Goal: Transaction & Acquisition: Purchase product/service

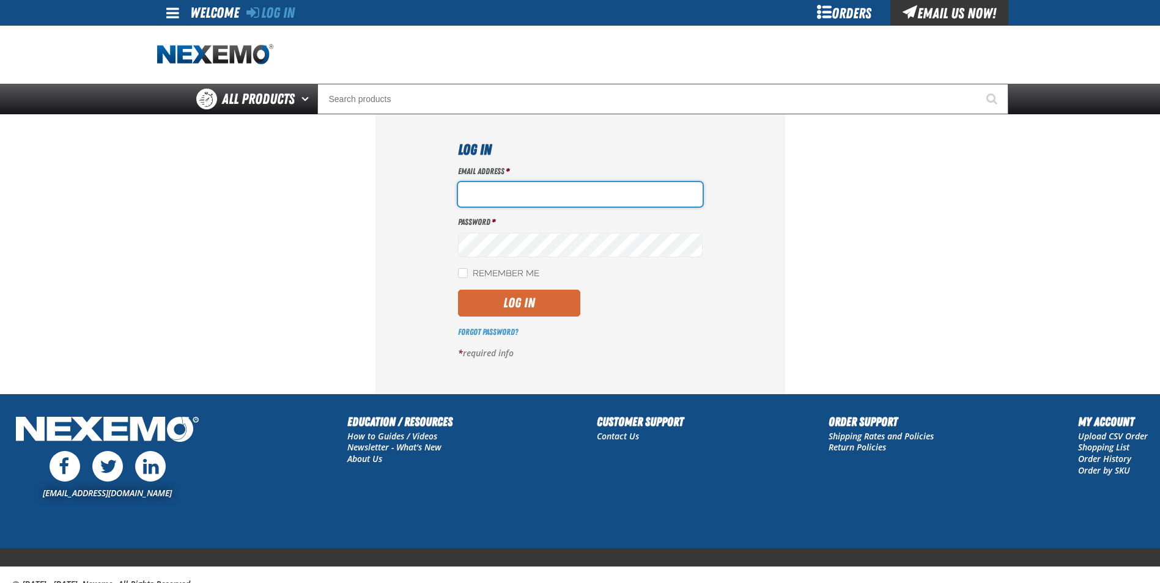
type input "gmiller@capitolchevy.com"
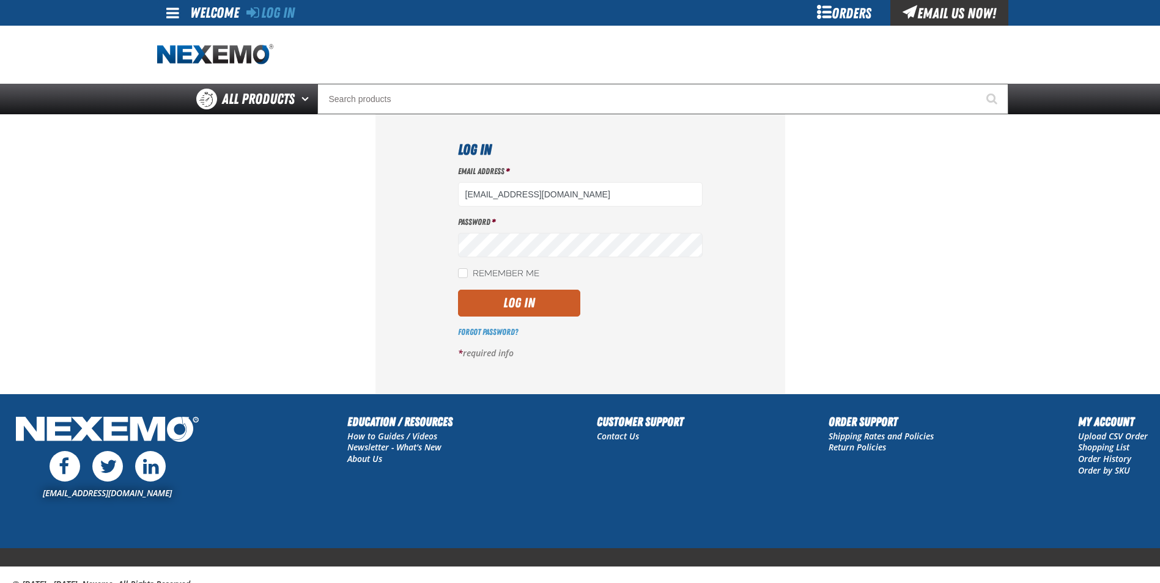
drag, startPoint x: 519, startPoint y: 300, endPoint x: 467, endPoint y: 311, distance: 53.0
click at [519, 300] on button "Log In" at bounding box center [519, 303] width 122 height 27
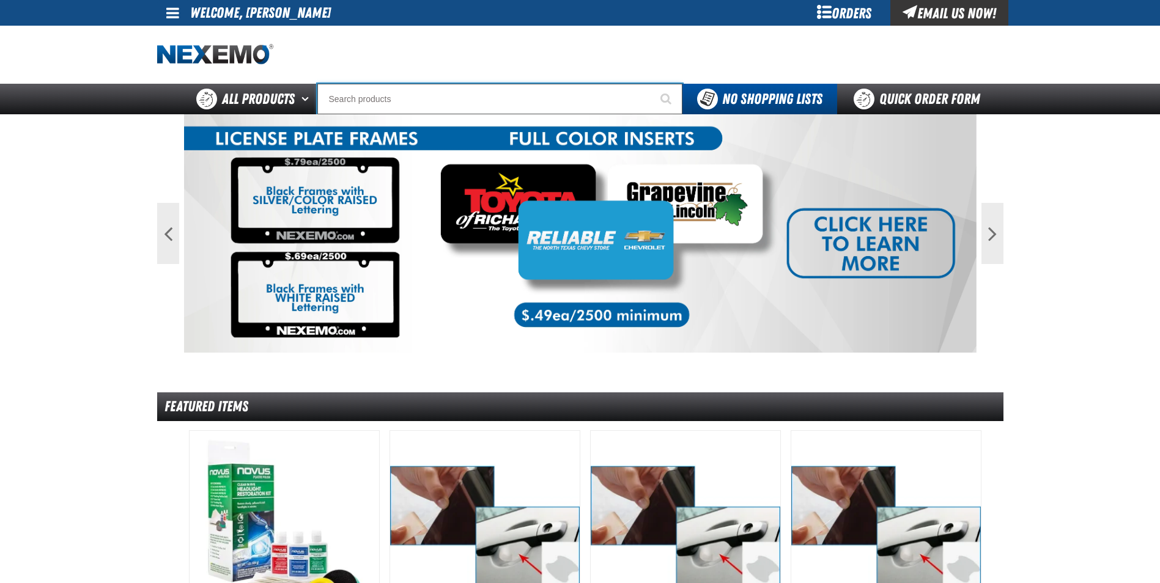
click at [484, 94] on input "Search" at bounding box center [499, 99] width 365 height 31
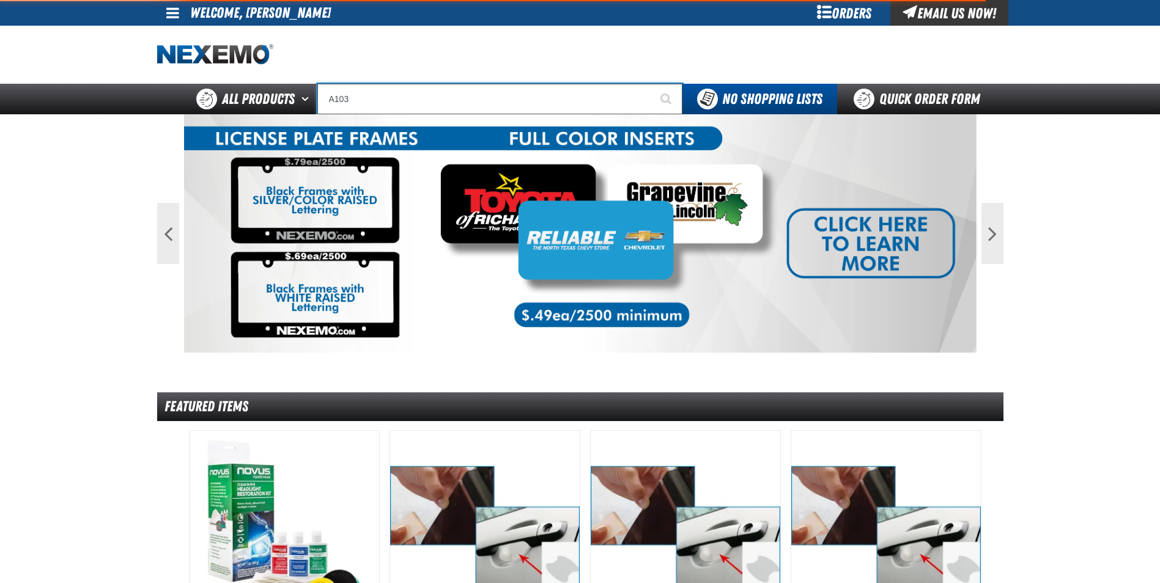
type input "A103"
click at [652, 84] on button "Start Searching" at bounding box center [667, 99] width 31 height 31
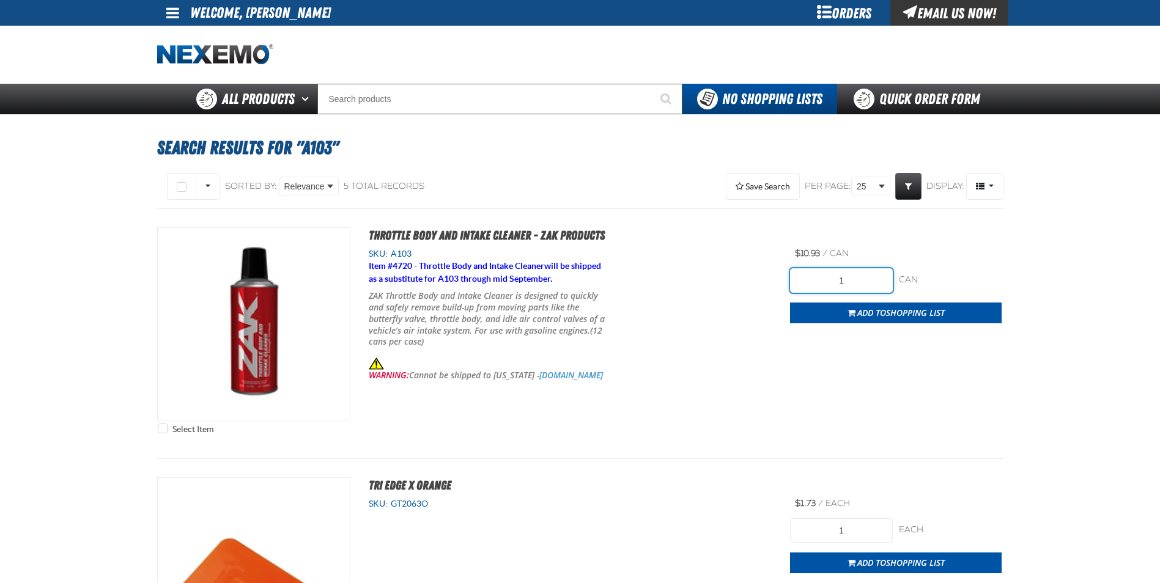
click at [876, 285] on input "1" at bounding box center [841, 280] width 103 height 24
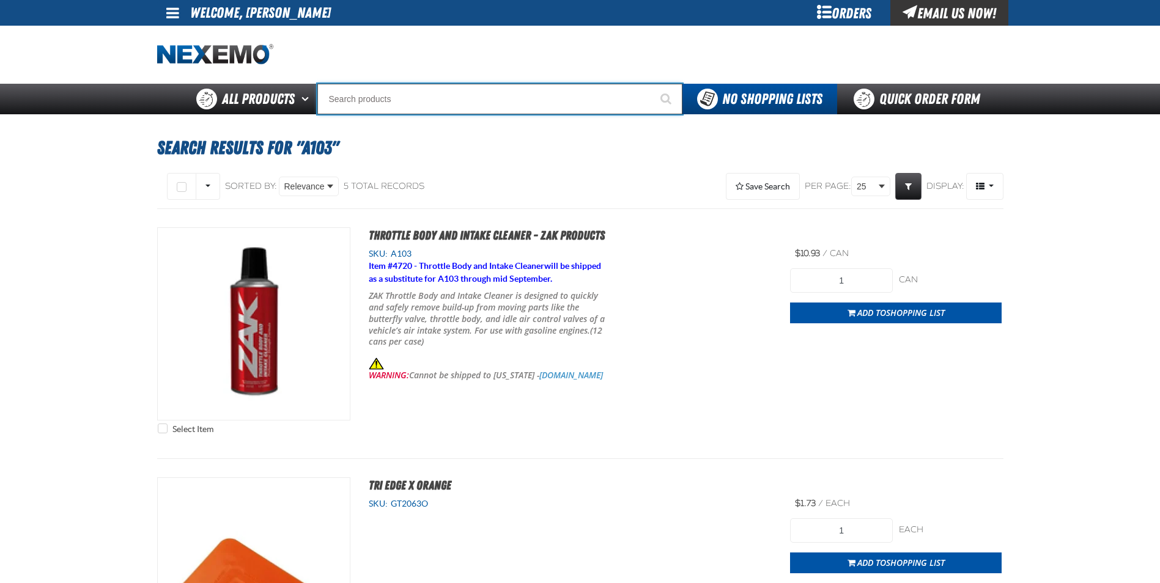
click at [377, 103] on input "Search" at bounding box center [499, 99] width 365 height 31
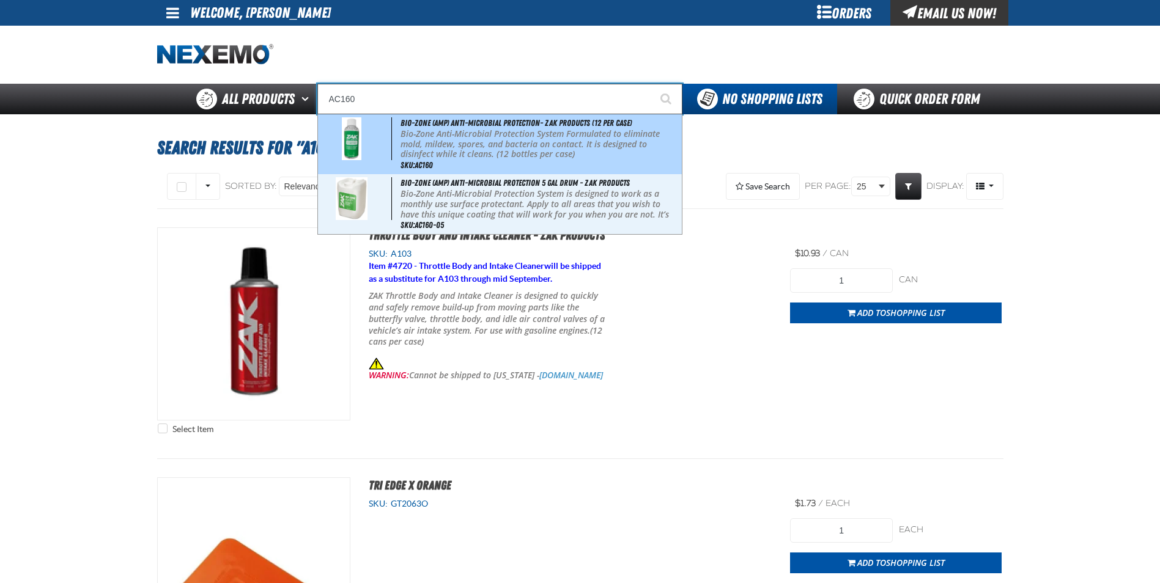
click at [507, 145] on p "Bio-Zone Anti-Microbial Protection System Formulated to eliminate mold, mildew,…" at bounding box center [540, 144] width 279 height 31
type input "Bio-Zone (AMP) Anti-Microbial Protection- ZAK Products (12 per case)"
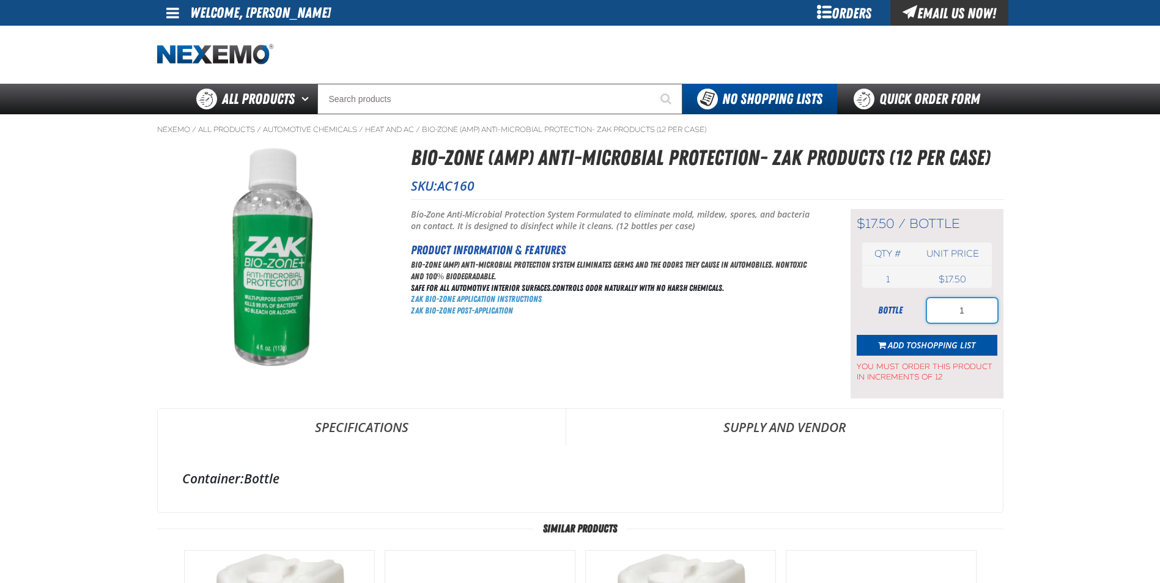
click at [959, 305] on input "1" at bounding box center [962, 310] width 70 height 24
click at [982, 309] on input "1" at bounding box center [962, 310] width 70 height 24
type input "12"
click at [933, 343] on span "Shopping List" at bounding box center [946, 345] width 59 height 12
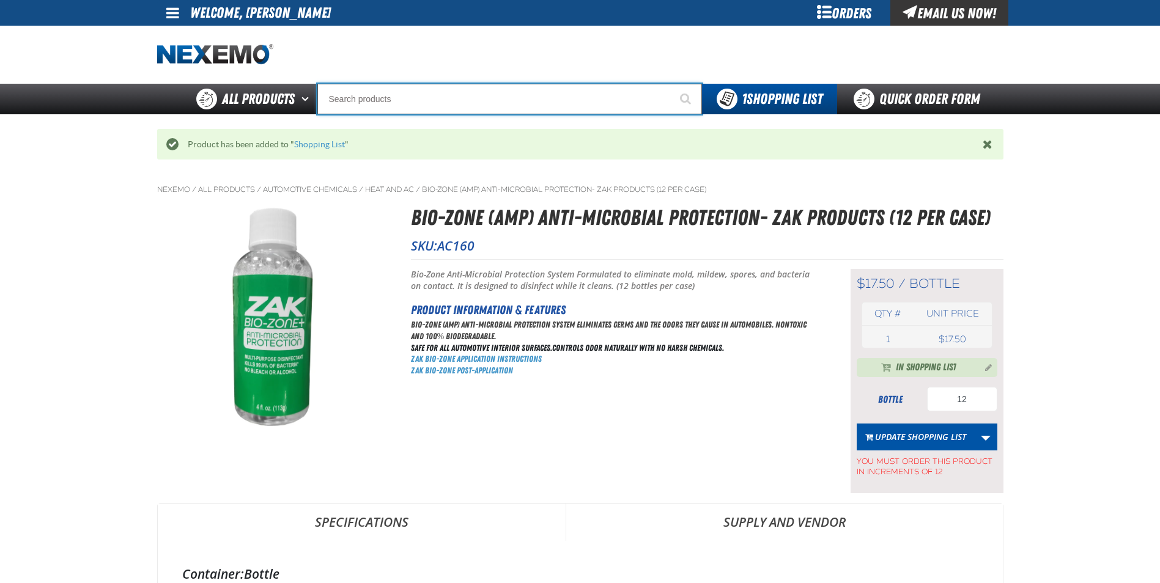
click at [344, 104] on input "Search" at bounding box center [509, 99] width 385 height 31
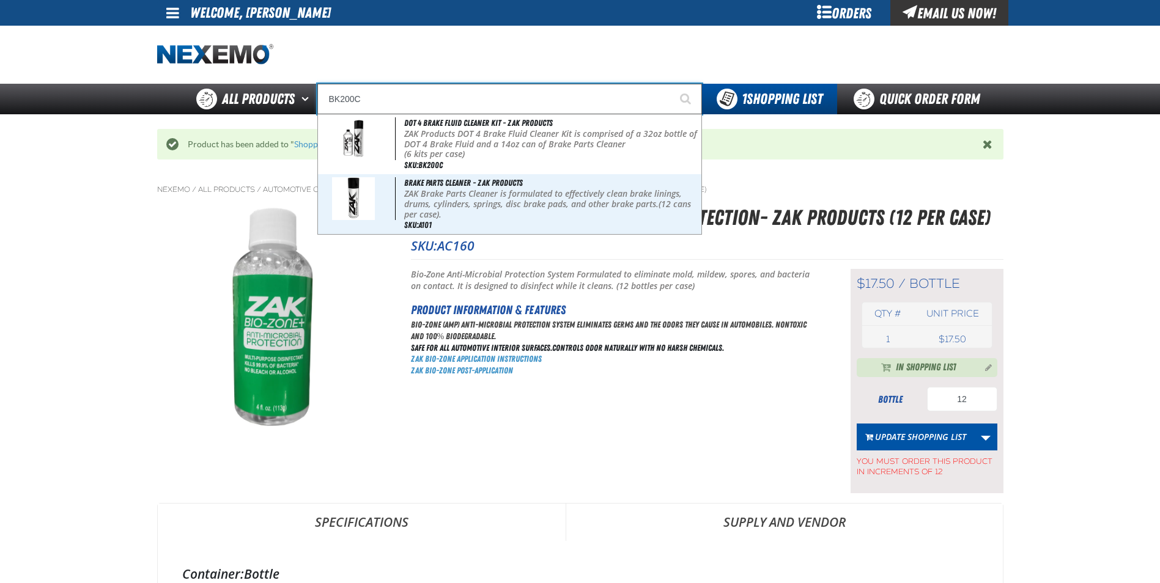
type input "BK200C"
click at [671, 84] on button "Start Searching" at bounding box center [686, 99] width 31 height 31
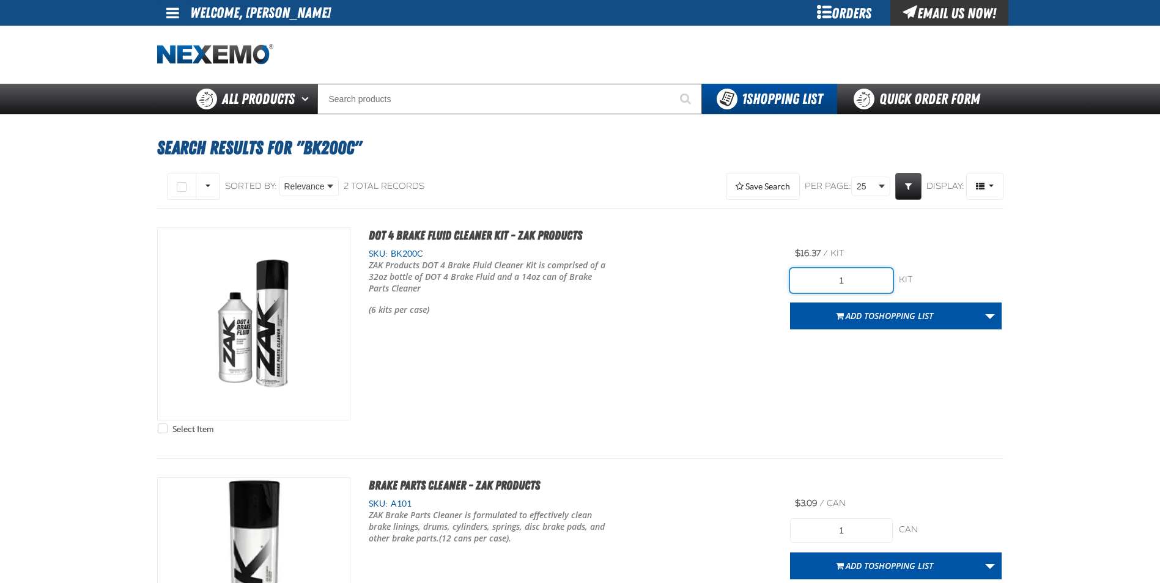
click at [870, 284] on input "1" at bounding box center [841, 280] width 103 height 24
type input "12"
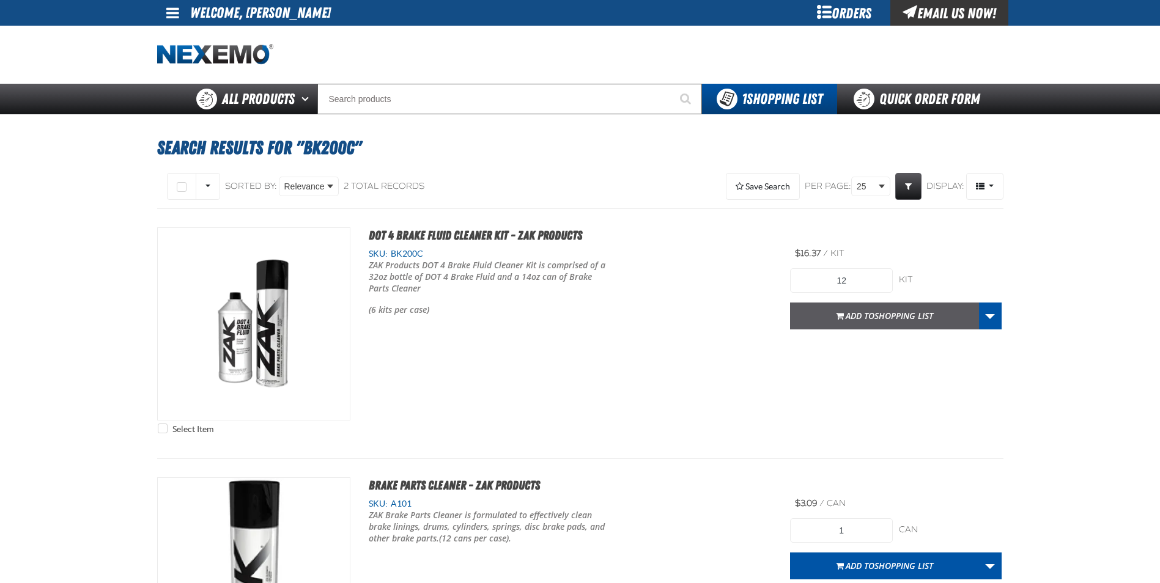
click at [821, 313] on button "Add to Shopping List" at bounding box center [884, 316] width 189 height 27
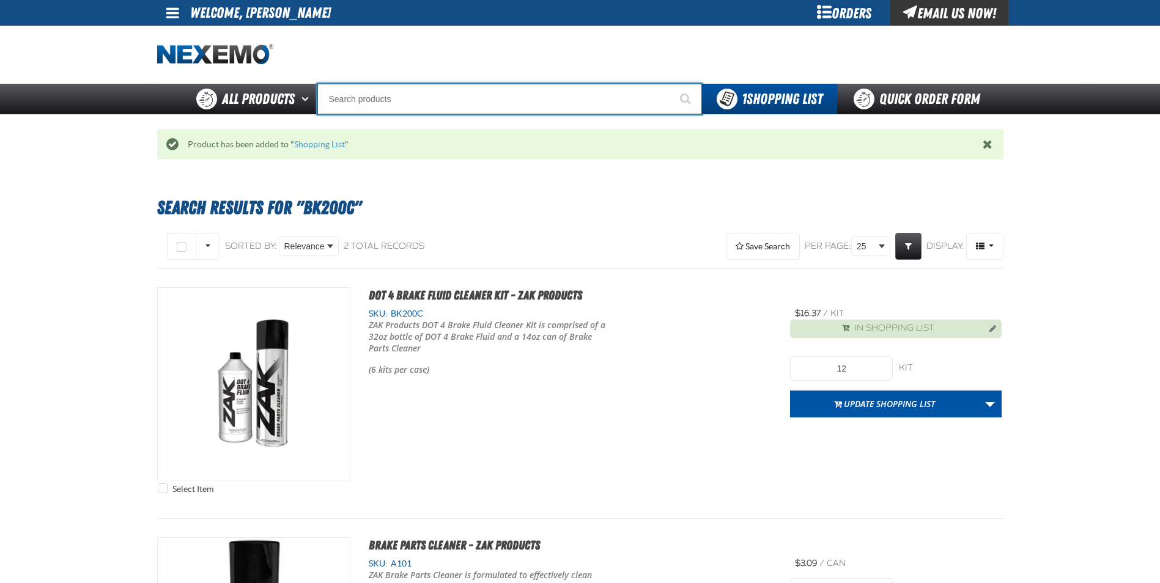
click at [424, 97] on input "Search" at bounding box center [509, 99] width 385 height 31
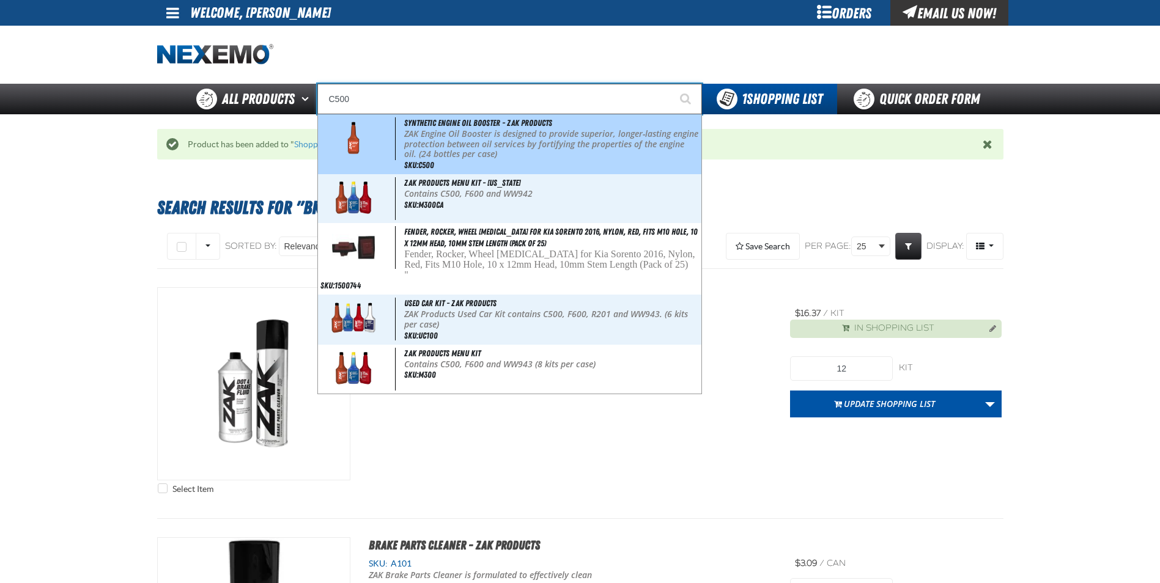
click at [475, 148] on p "ZAK Engine Oil Booster is designed to provide superior, longer-lasting engine p…" at bounding box center [551, 144] width 294 height 31
type input "Synthetic Engine Oil Booster - ZAK Products"
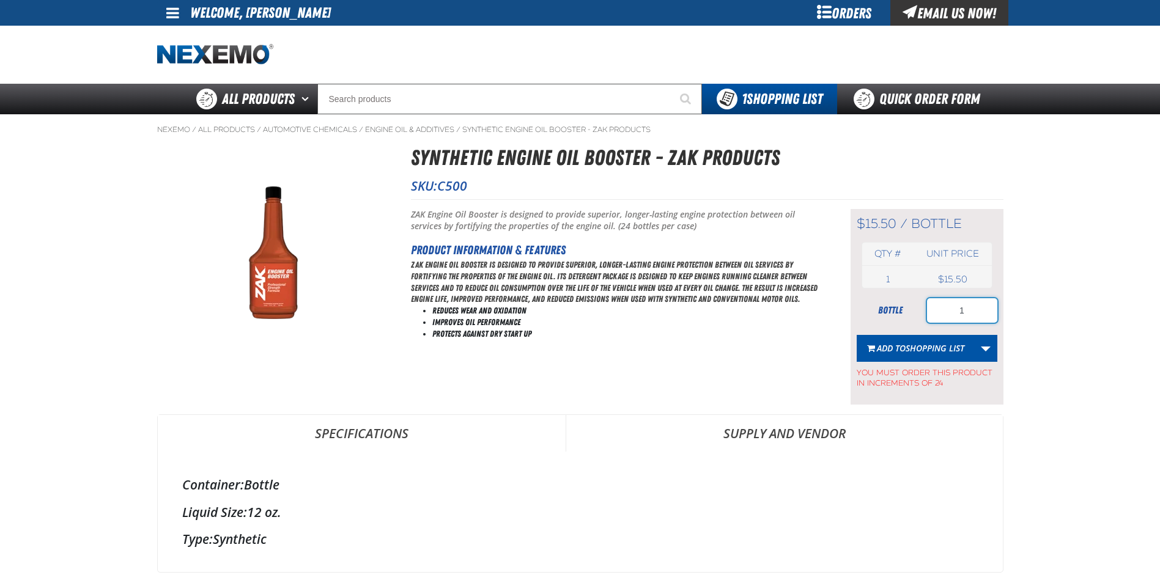
drag, startPoint x: 976, startPoint y: 315, endPoint x: 925, endPoint y: 316, distance: 50.8
click at [925, 316] on div "bottle 1" at bounding box center [927, 310] width 141 height 24
type input "240"
click at [925, 351] on span "Shopping List" at bounding box center [935, 348] width 59 height 12
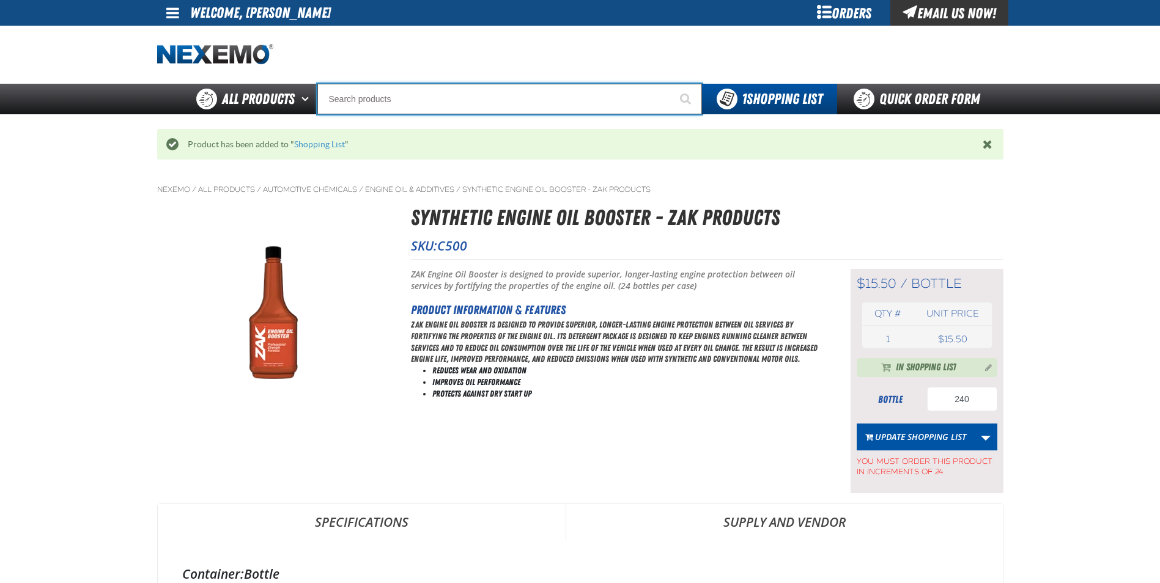
click at [368, 99] on input "Search" at bounding box center [509, 99] width 385 height 31
type input "D"
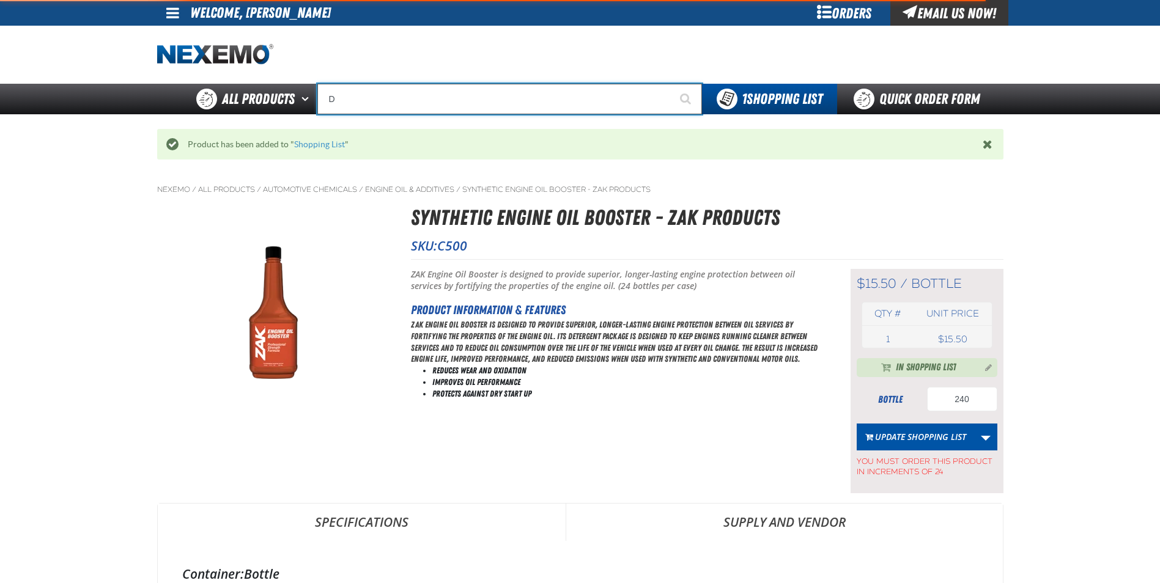
type input "D Alkaline Battery 1.5 Volt (ph)"
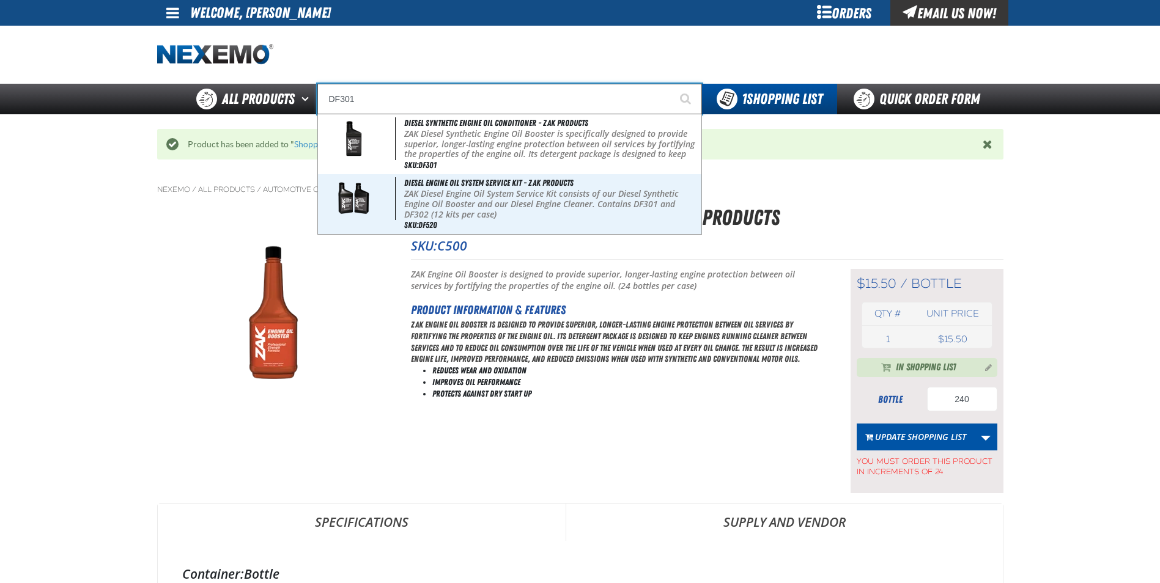
type input "DF301"
click at [671, 84] on button "Start Searching" at bounding box center [686, 99] width 31 height 31
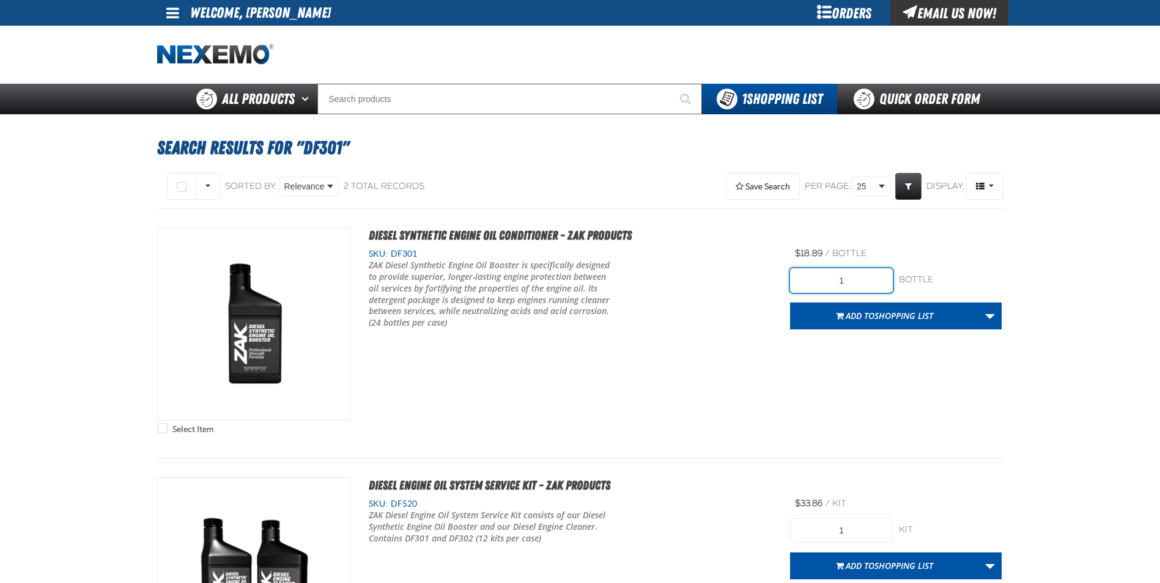
click at [879, 289] on input "1" at bounding box center [841, 280] width 103 height 24
type input "24"
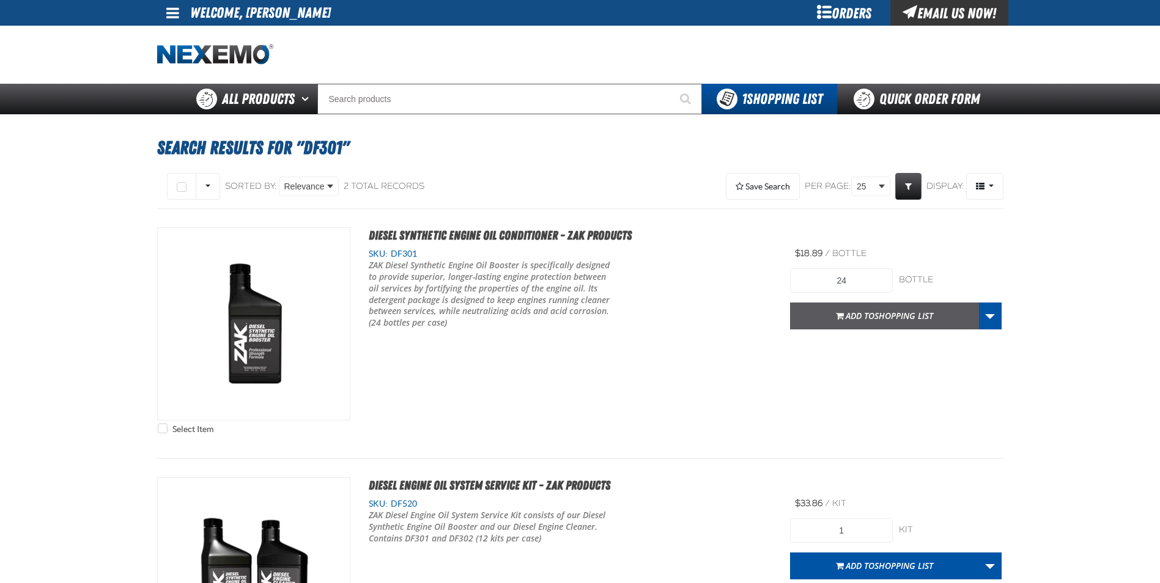
click at [905, 320] on span "Shopping List" at bounding box center [903, 316] width 59 height 12
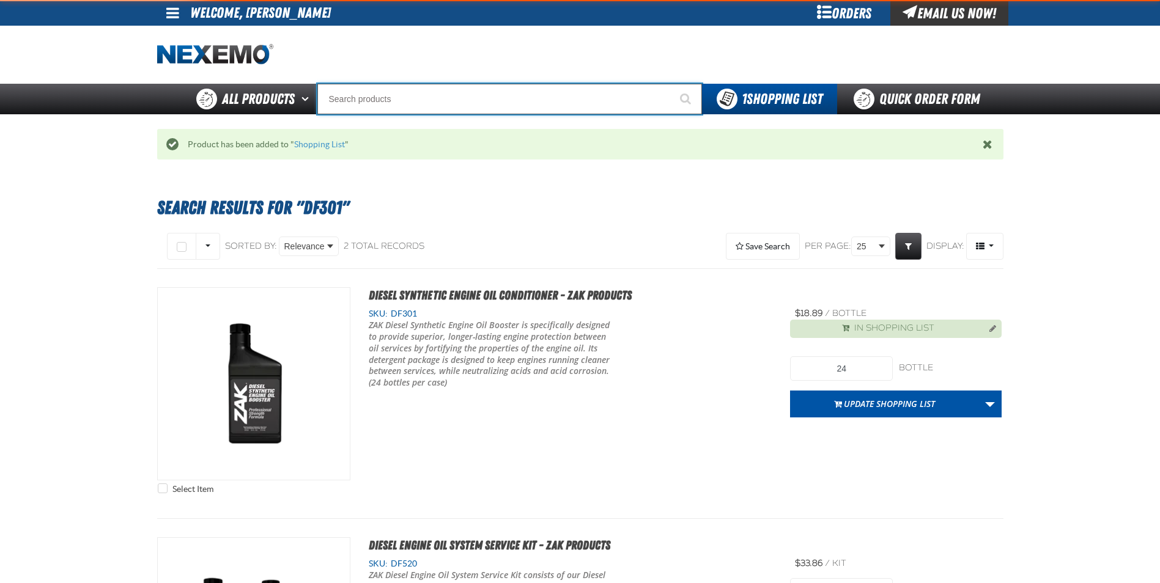
click at [345, 107] on input "Search" at bounding box center [509, 99] width 385 height 31
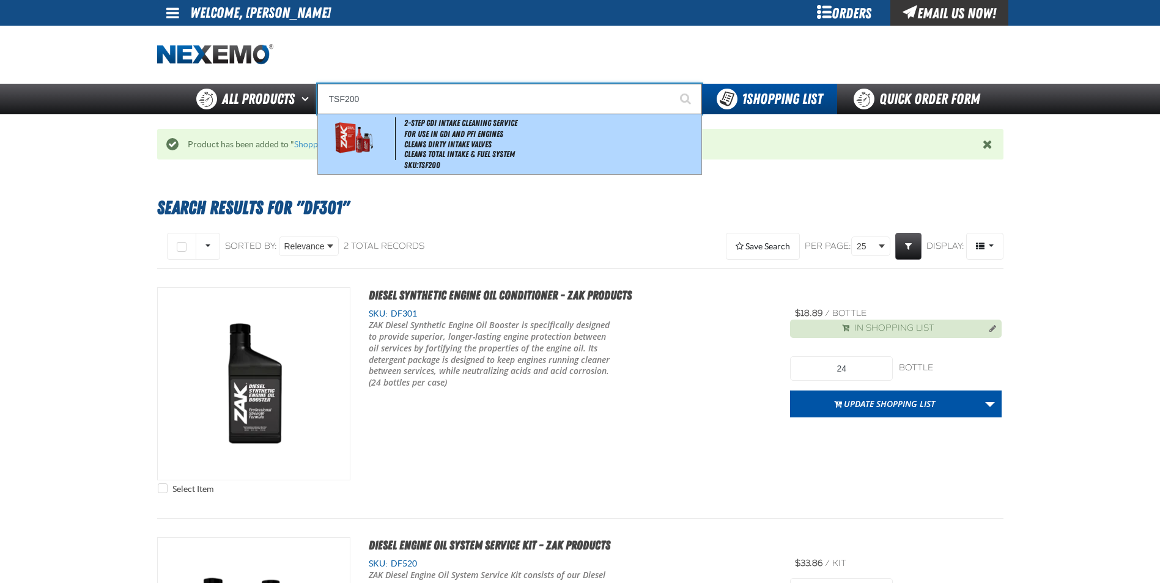
click at [460, 125] on span "2-Step GDI Intake Cleaning Service" at bounding box center [460, 123] width 113 height 10
type input "2-Step GDI Intake Cleaning Service"
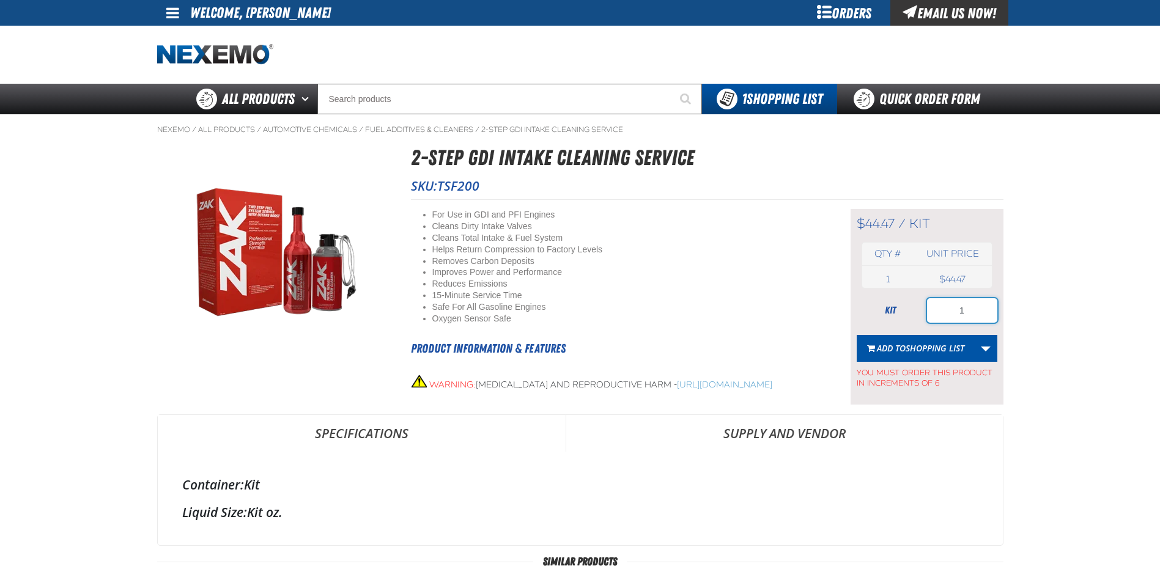
click at [986, 319] on input "1" at bounding box center [962, 310] width 70 height 24
type input "18"
click at [926, 355] on button "Add to Shopping List" at bounding box center [916, 348] width 118 height 27
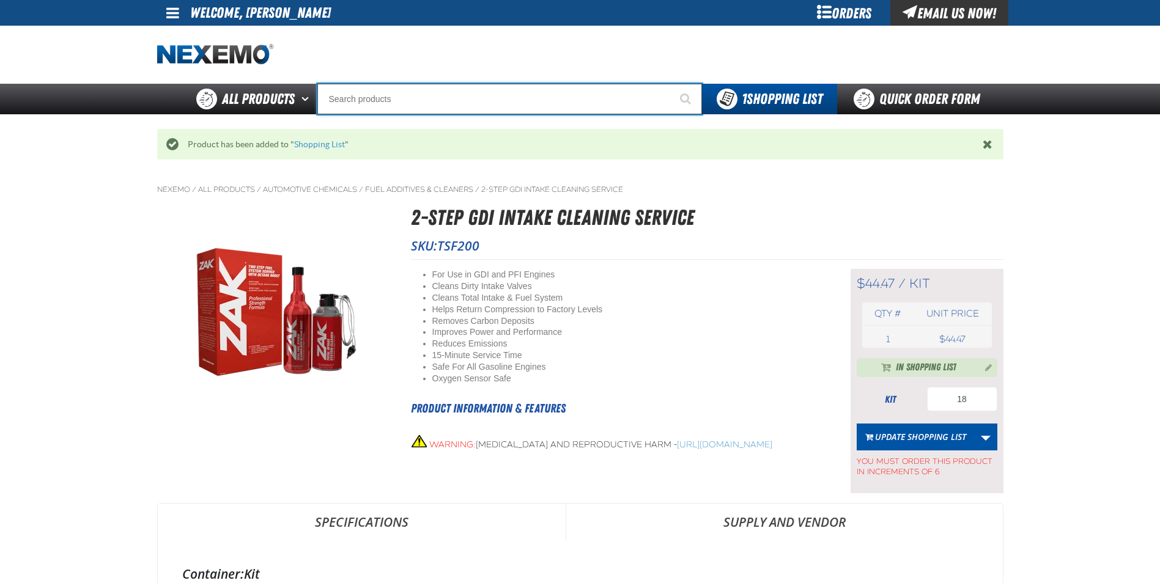
click at [441, 98] on input "Search" at bounding box center [509, 99] width 385 height 31
click at [467, 98] on input "Search" at bounding box center [509, 99] width 385 height 31
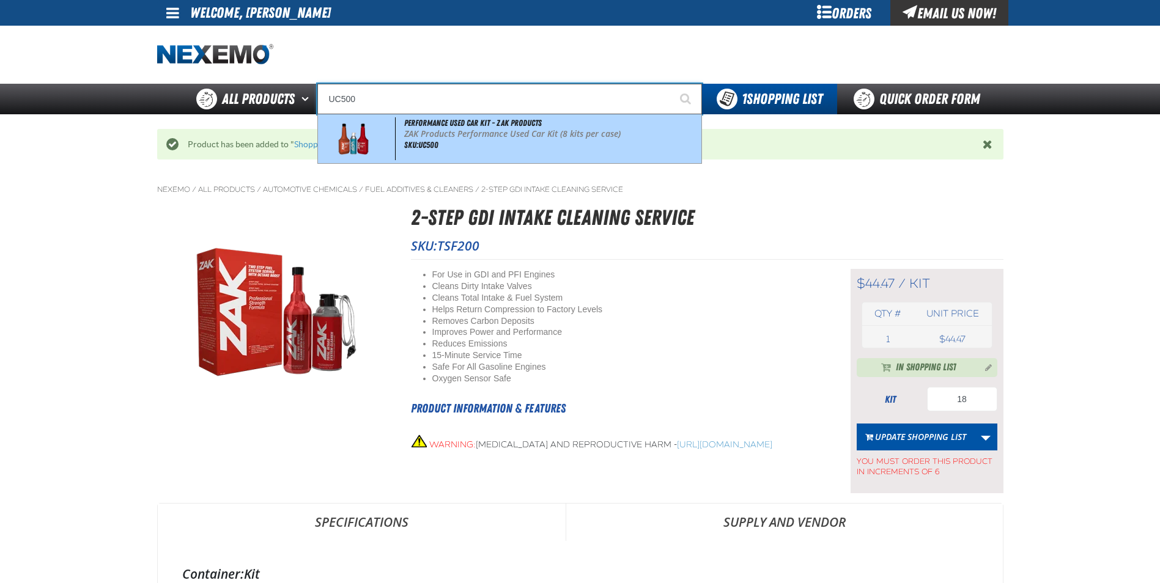
click at [458, 151] on div "Performance Used Car Kit - ZAK Products ZAK Products Performance Used Car Kit (…" at bounding box center [509, 138] width 383 height 49
type input "Performance Used Car Kit - ZAK Products"
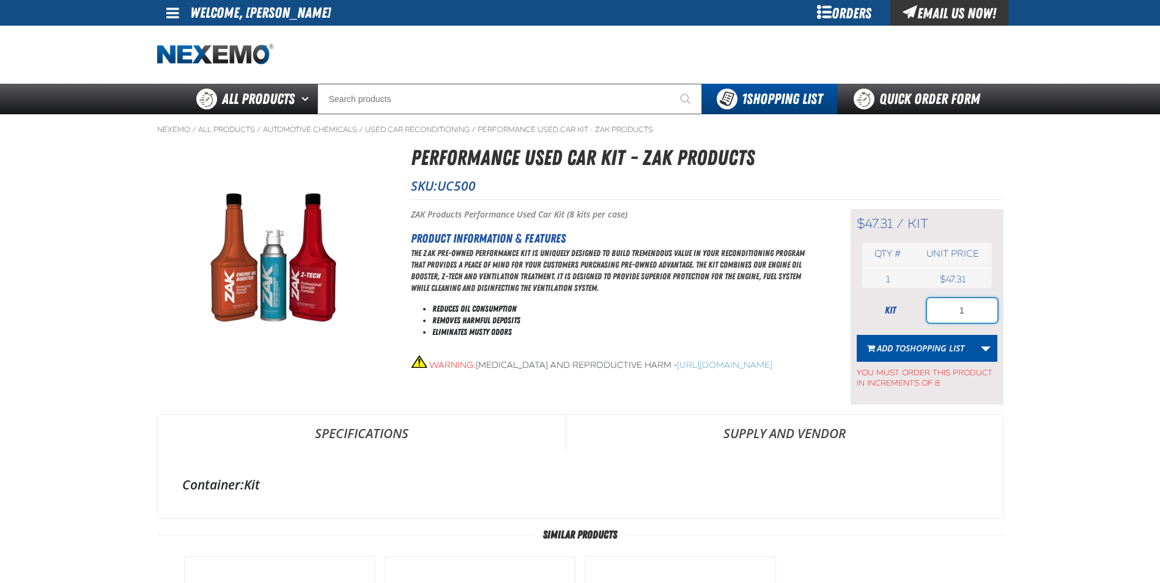
drag, startPoint x: 979, startPoint y: 309, endPoint x: 920, endPoint y: 312, distance: 59.4
click at [920, 312] on div "kit 1" at bounding box center [927, 310] width 141 height 24
type input "40"
click at [925, 343] on span "Shopping List" at bounding box center [935, 348] width 59 height 12
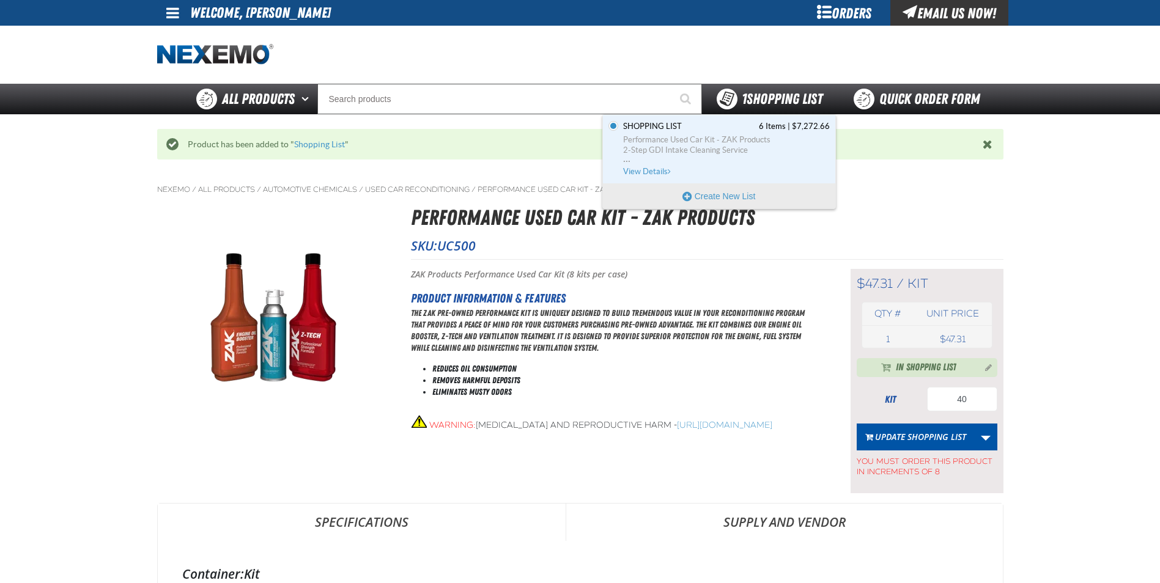
click at [767, 98] on span "1 Shopping List" at bounding box center [782, 99] width 81 height 17
click at [645, 173] on span "View Details" at bounding box center [648, 171] width 50 height 9
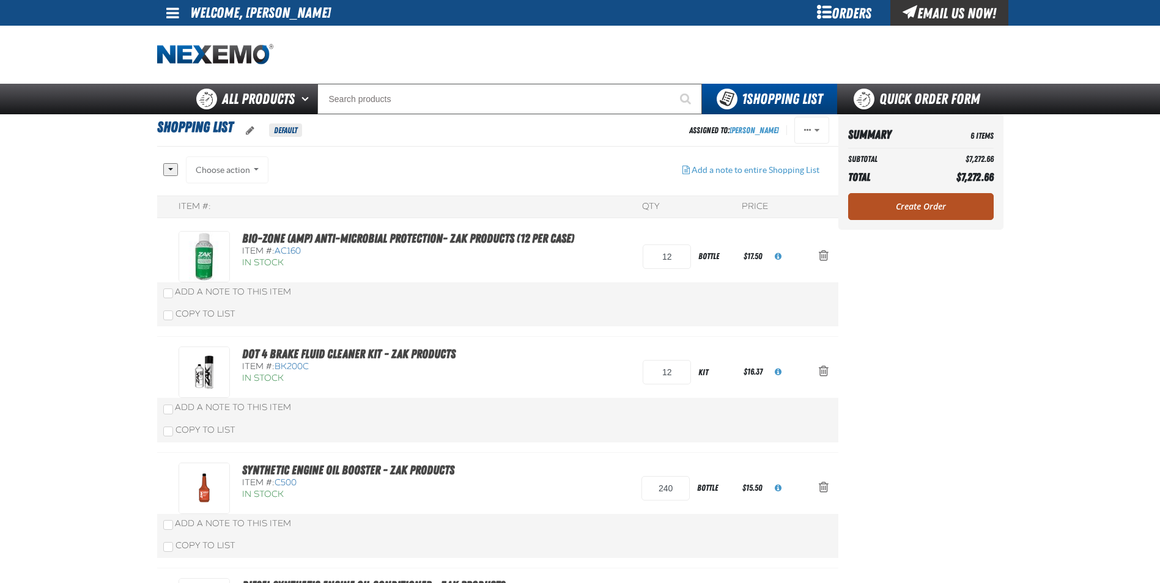
click at [947, 212] on link "Create Order" at bounding box center [921, 206] width 146 height 27
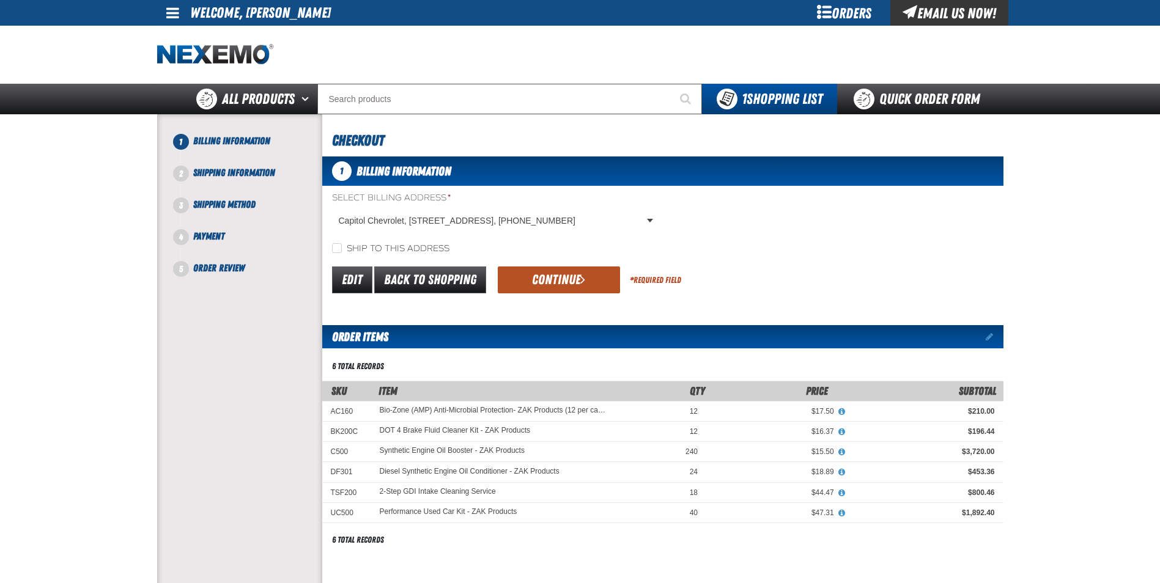
click at [514, 283] on button "Continue" at bounding box center [559, 280] width 122 height 27
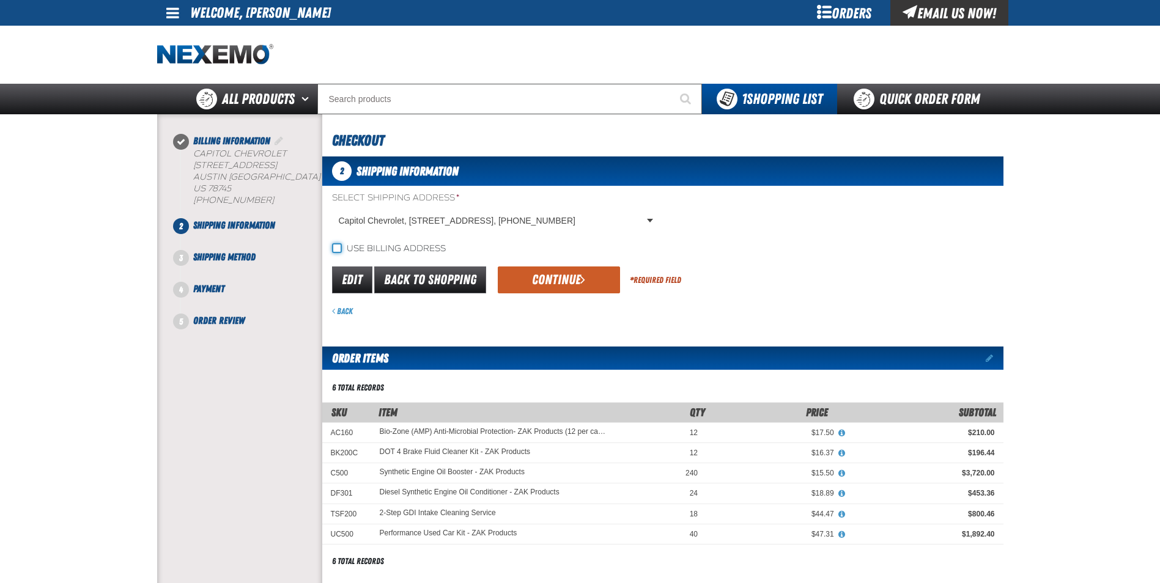
click at [335, 248] on input "Use billing address" at bounding box center [337, 248] width 10 height 10
checkbox input "true"
click at [523, 270] on button "Continue" at bounding box center [559, 280] width 122 height 27
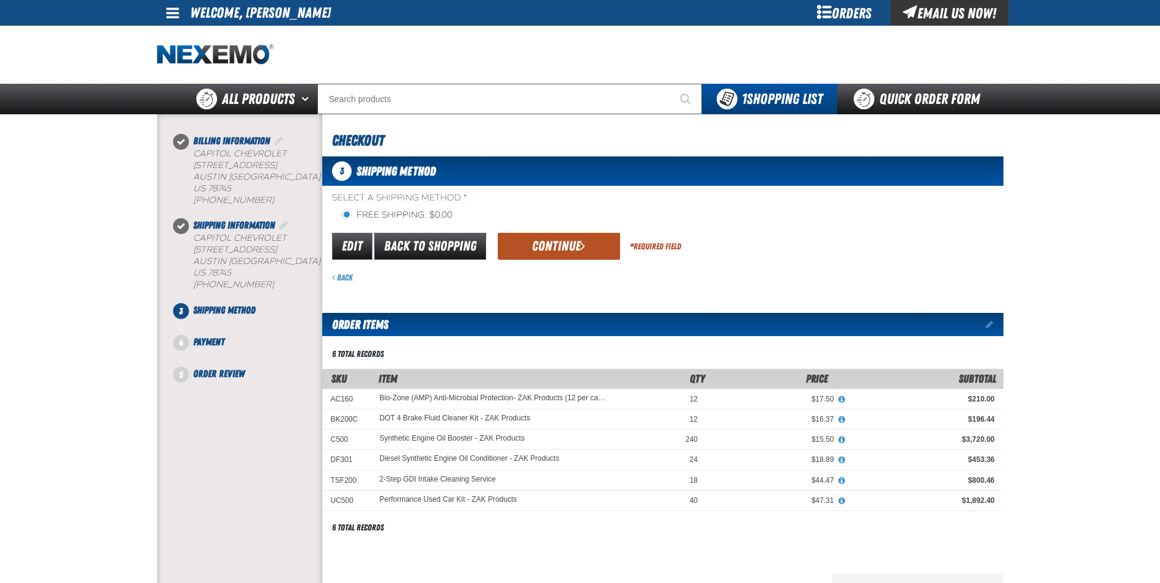
click at [558, 250] on button "Continue" at bounding box center [559, 246] width 122 height 27
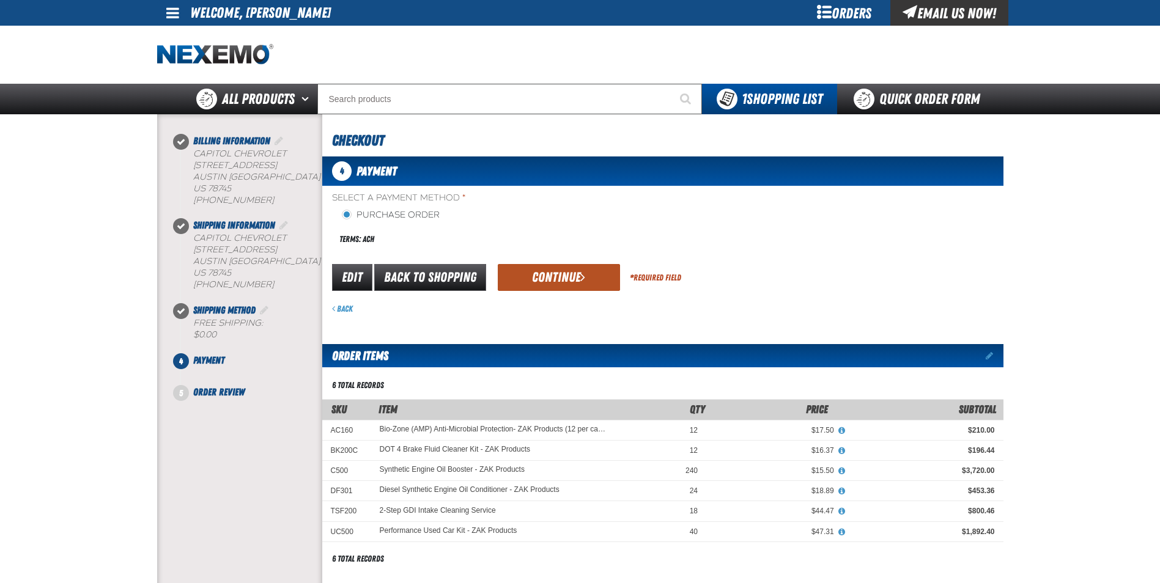
click at [549, 274] on button "Continue" at bounding box center [559, 277] width 122 height 27
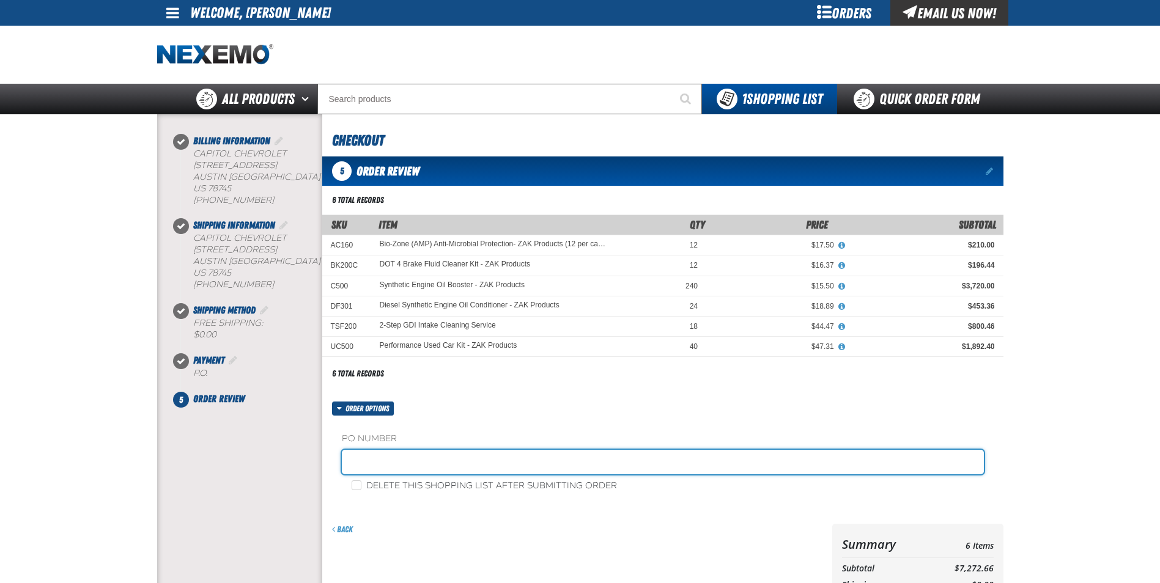
click at [383, 460] on input "text" at bounding box center [663, 462] width 642 height 24
type input "GARY MILLER"
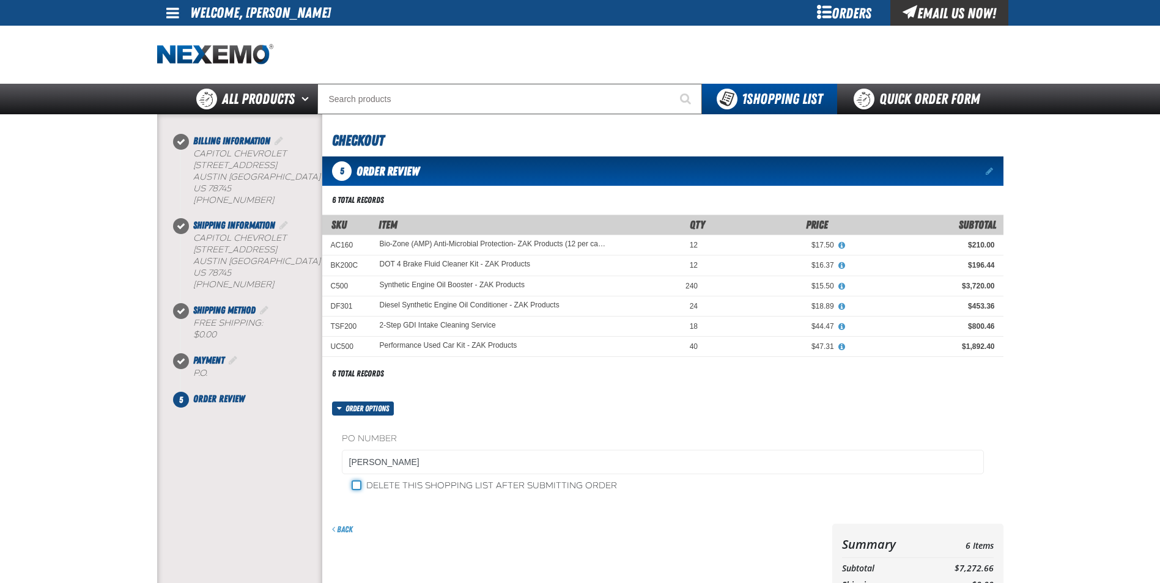
click at [356, 486] on input "Delete this shopping list after submitting order" at bounding box center [357, 486] width 10 height 10
checkbox input "true"
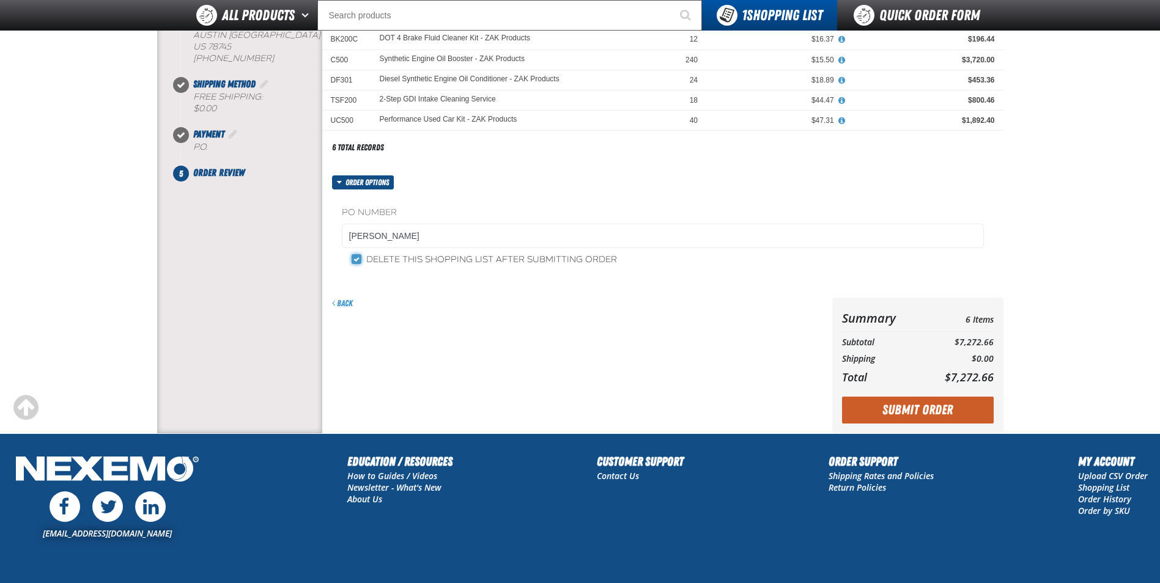
scroll to position [245, 0]
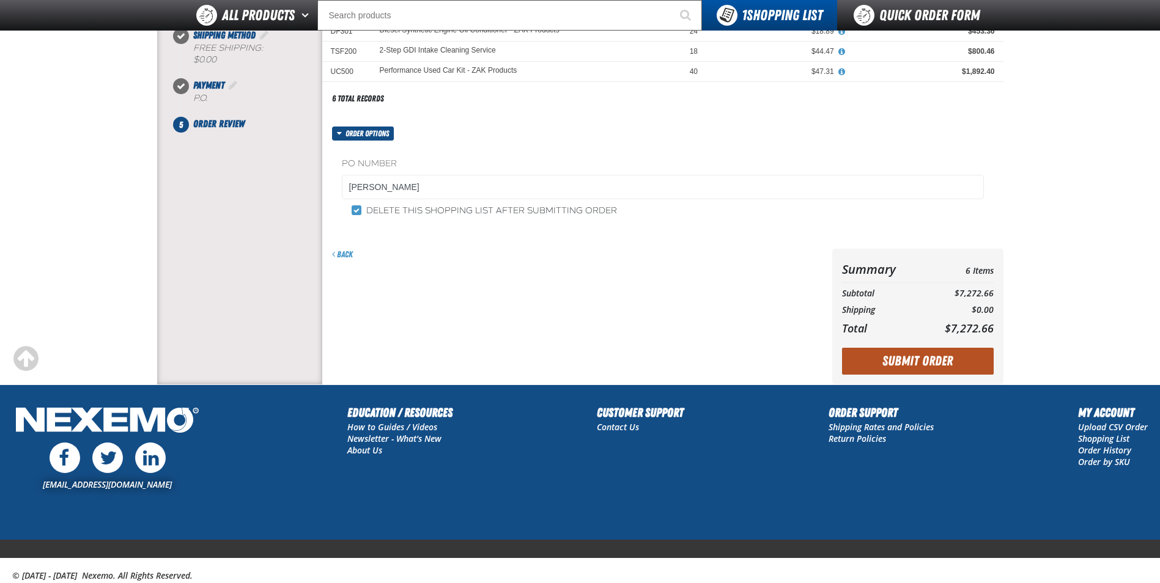
click at [955, 364] on button "Submit Order" at bounding box center [918, 361] width 152 height 27
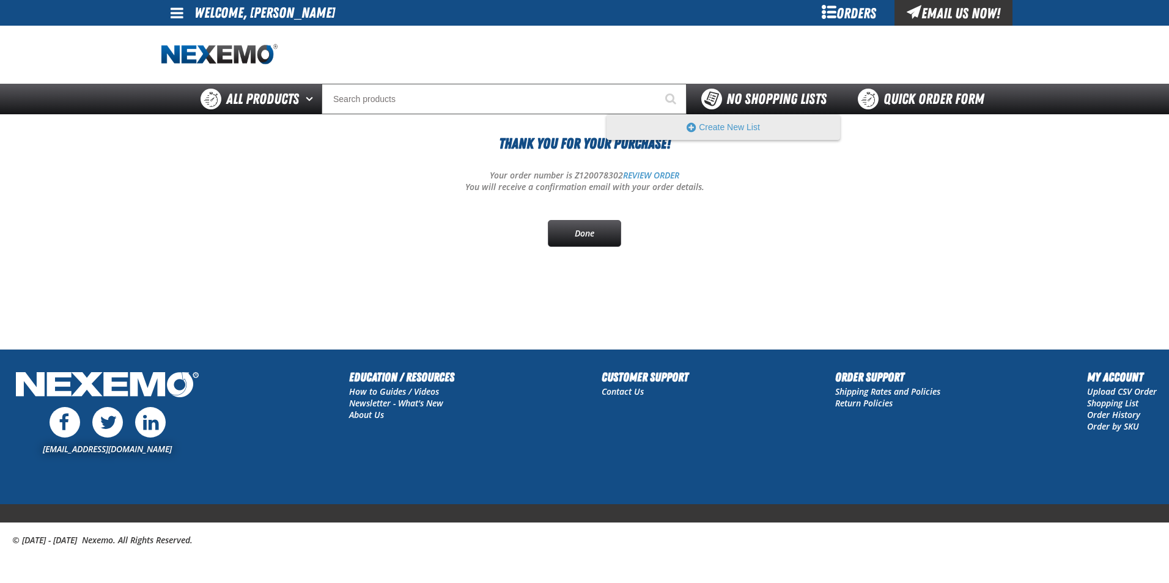
click at [788, 107] on span "No Shopping Lists" at bounding box center [776, 99] width 100 height 17
click at [855, 15] on div "Orders" at bounding box center [849, 13] width 92 height 26
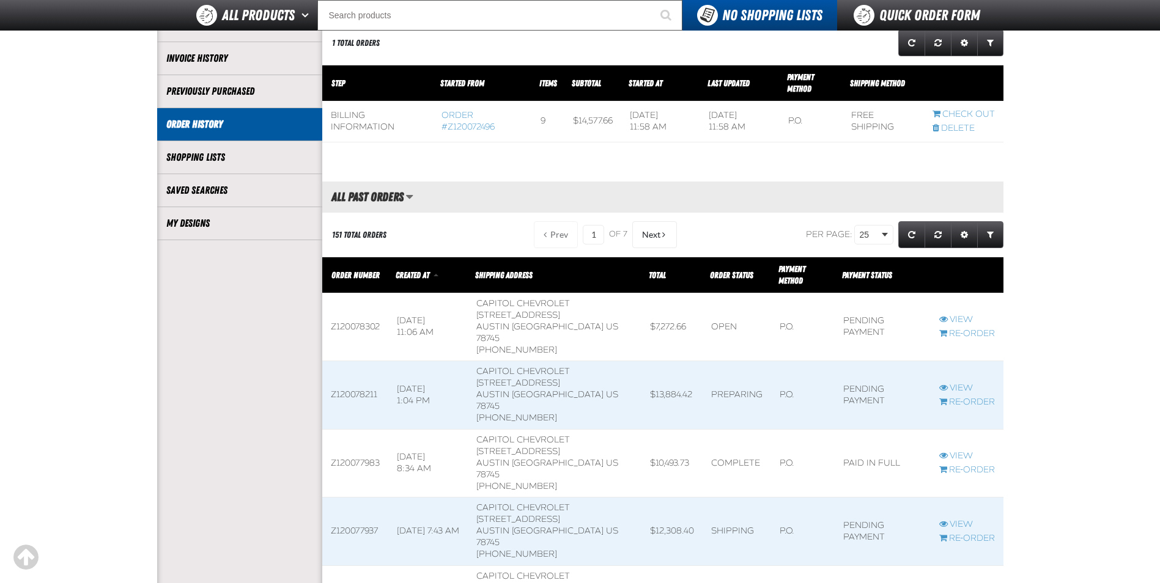
scroll to position [245, 0]
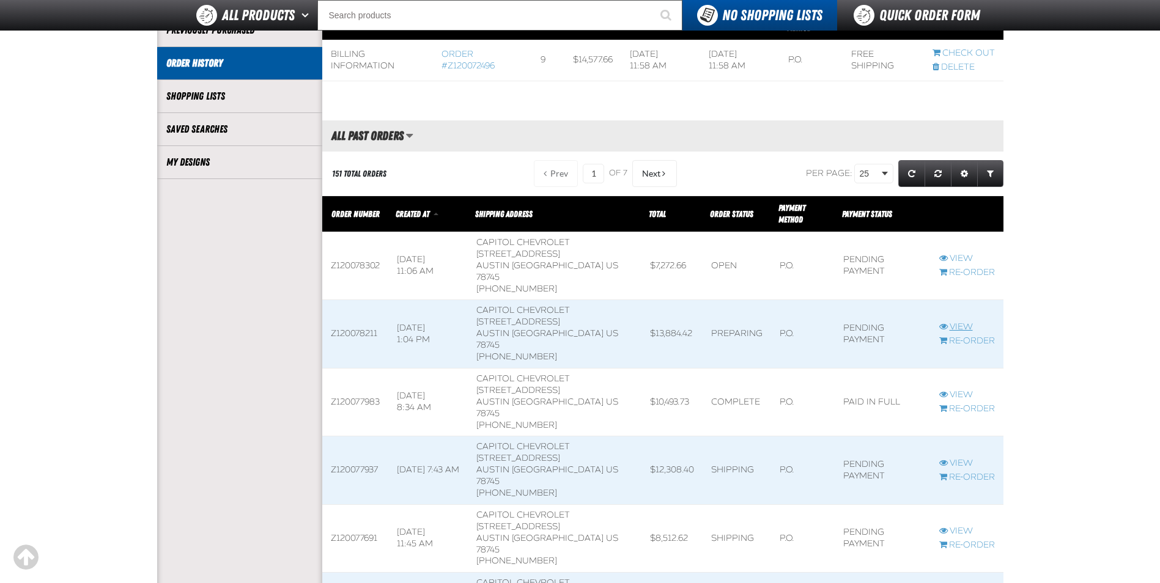
click at [958, 322] on link "View" at bounding box center [967, 328] width 56 height 12
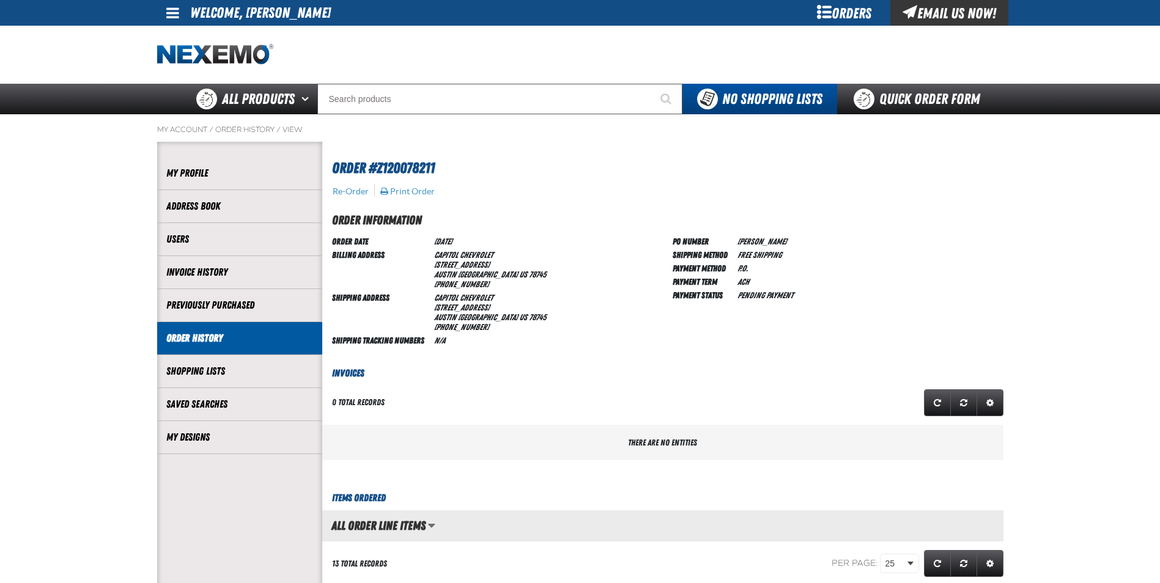
click at [821, 13] on div "Orders" at bounding box center [845, 13] width 92 height 26
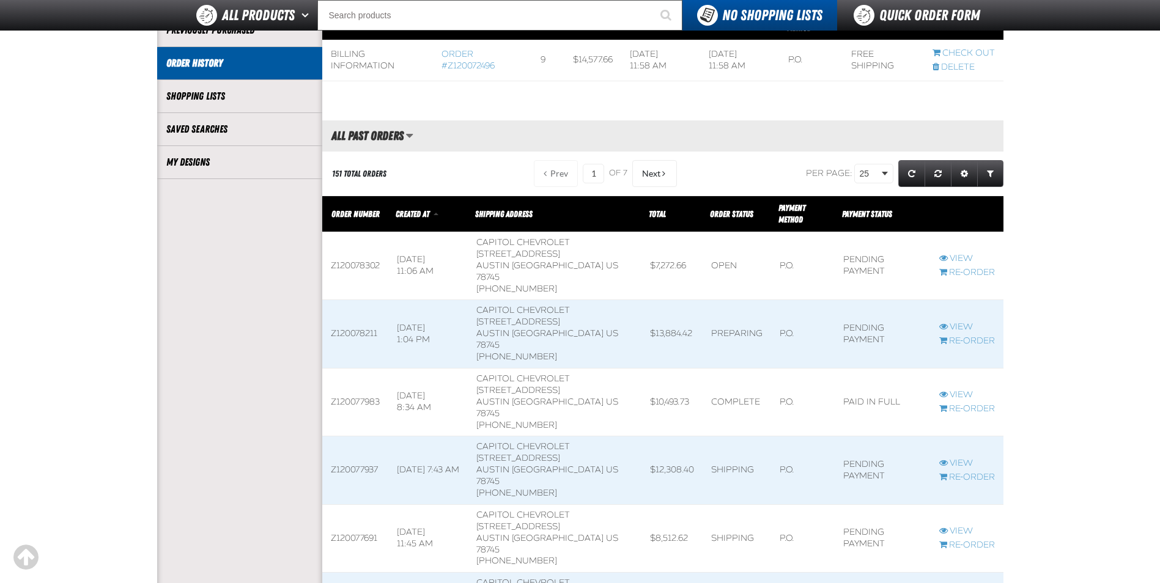
scroll to position [306, 0]
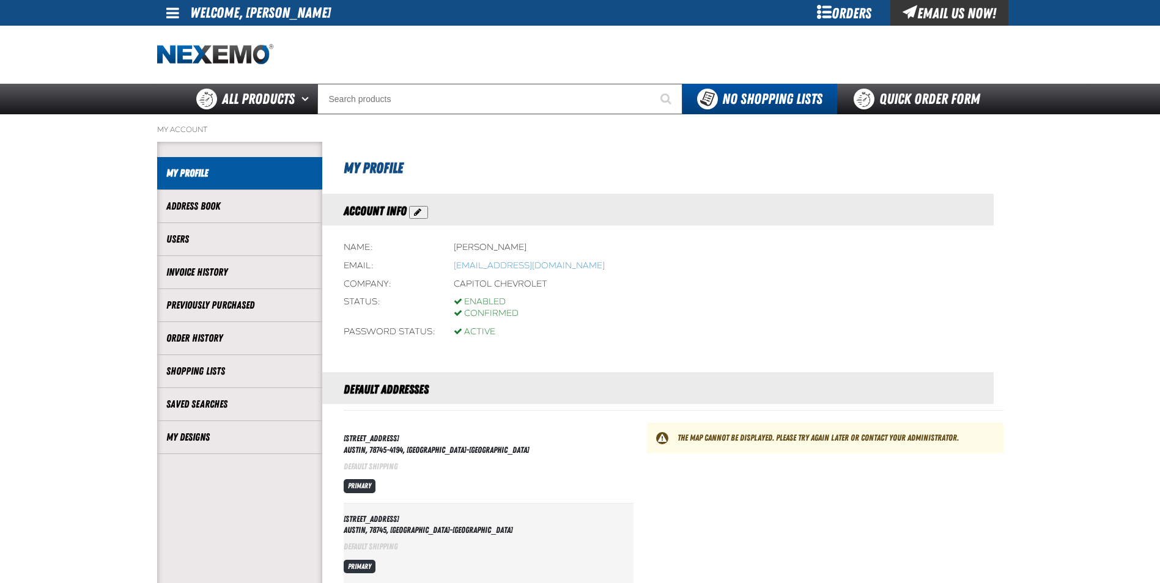
click at [853, 12] on div "Orders" at bounding box center [845, 13] width 92 height 26
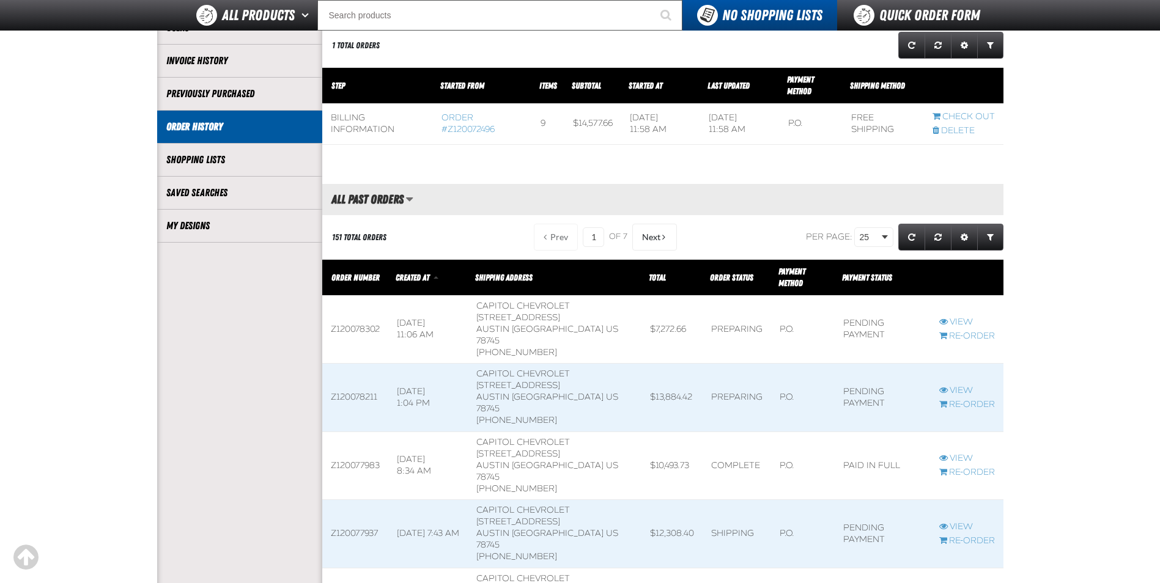
scroll to position [183, 0]
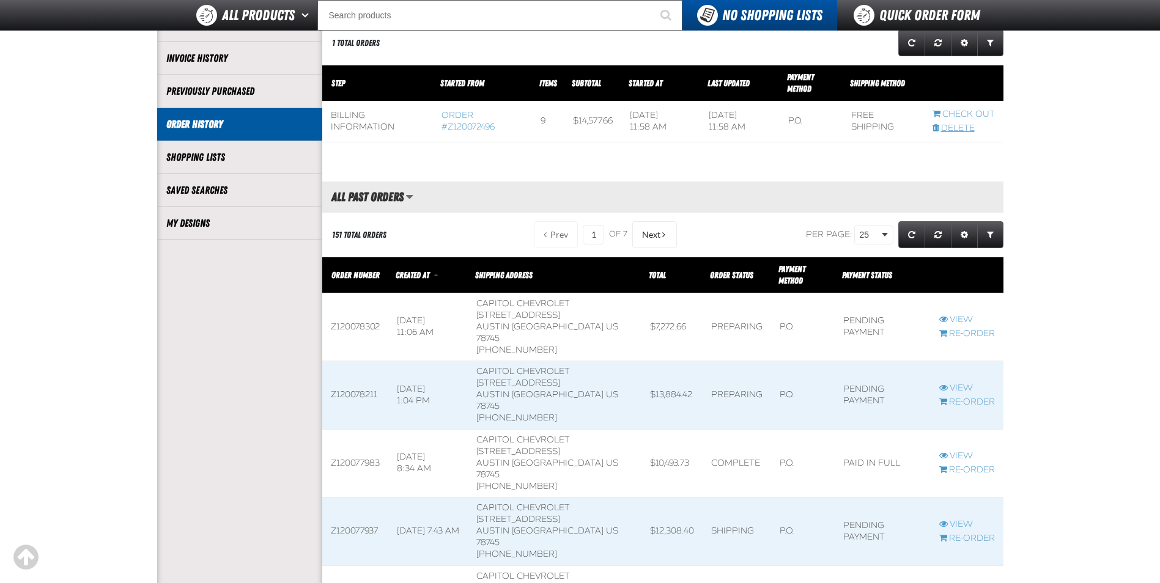
click at [967, 130] on link "Delete" at bounding box center [964, 129] width 62 height 12
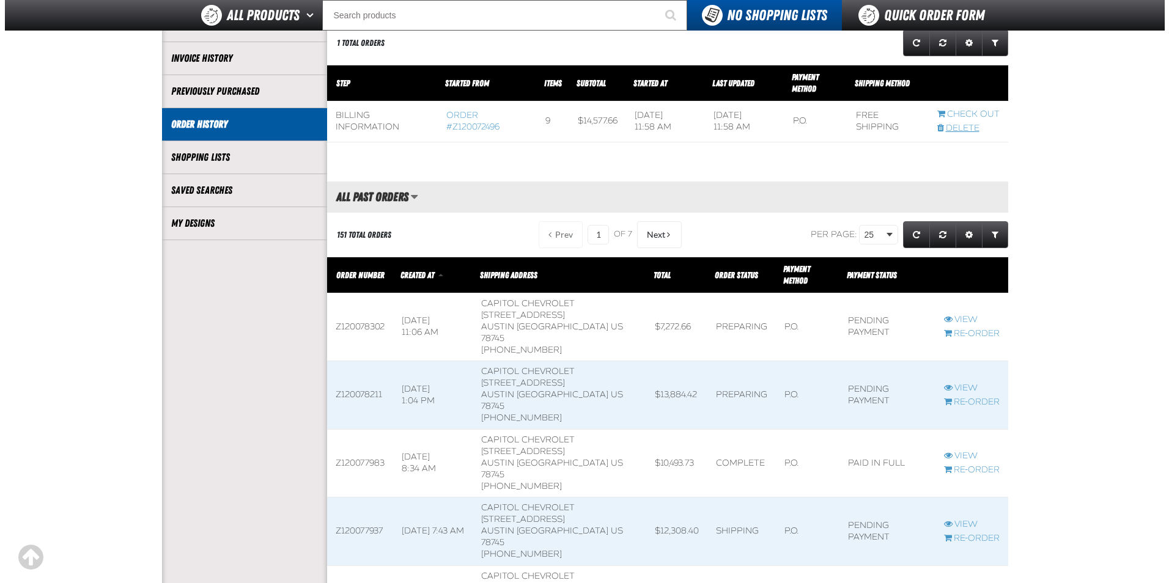
scroll to position [0, 0]
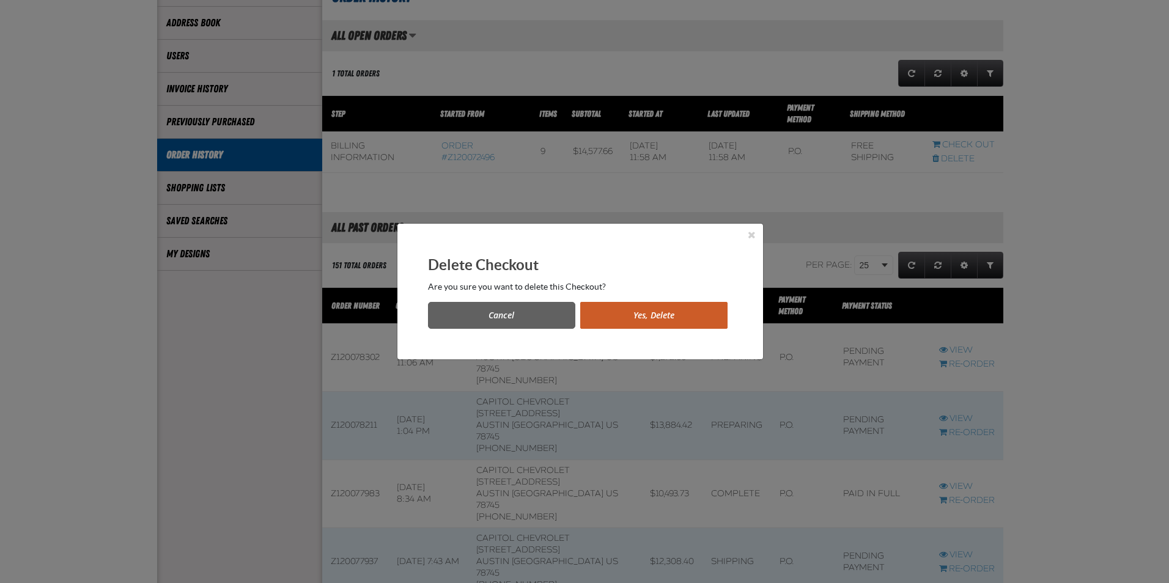
click at [615, 319] on button "Yes, Delete" at bounding box center [653, 315] width 147 height 27
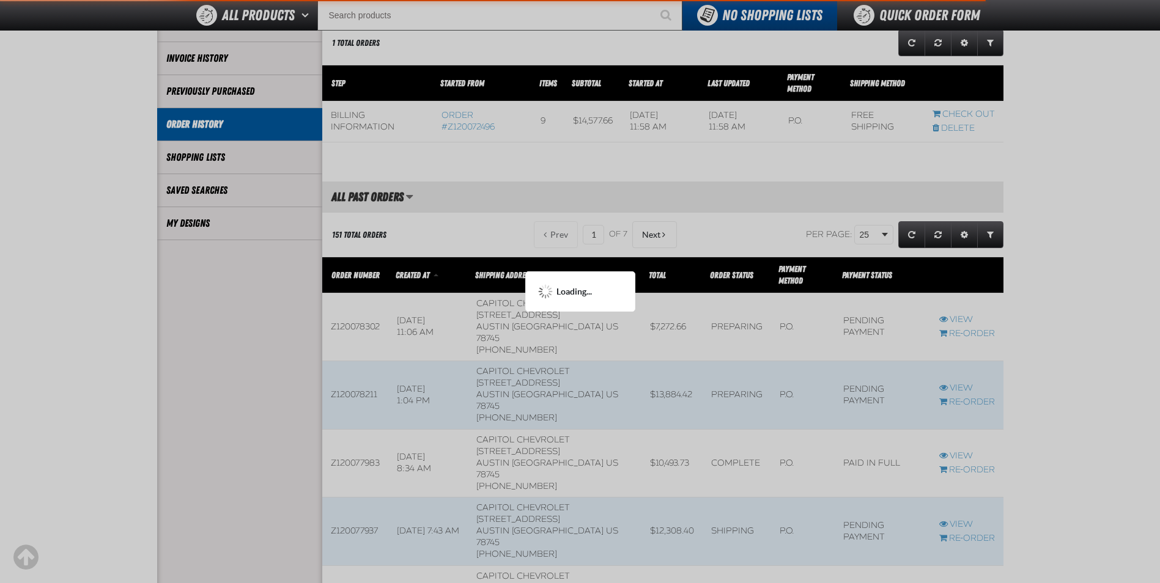
scroll to position [243, 0]
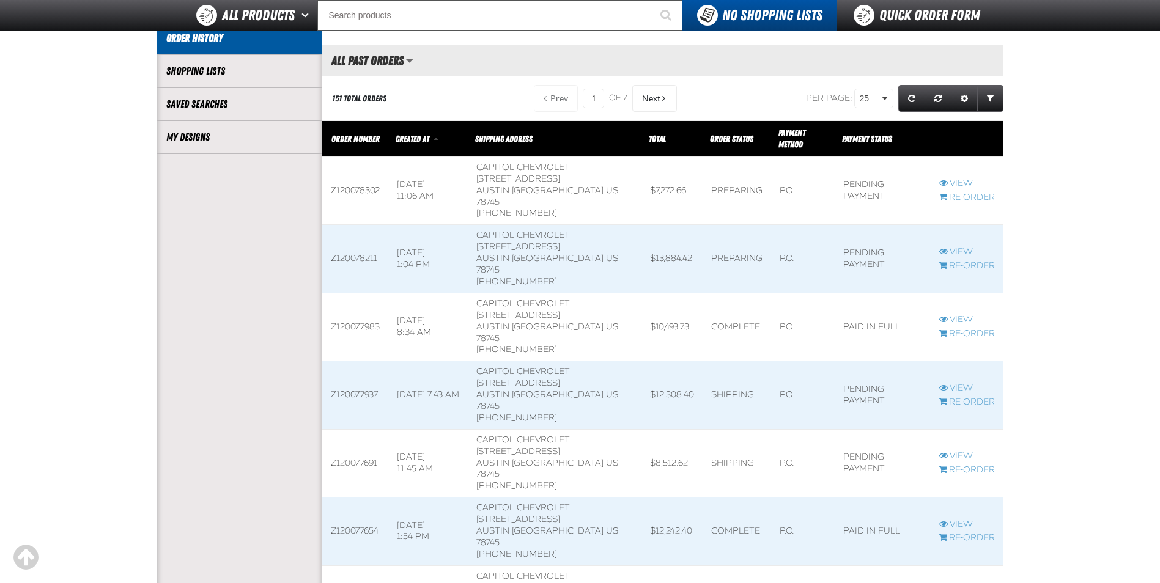
scroll to position [245, 0]
